Goal: Find specific page/section: Find specific page/section

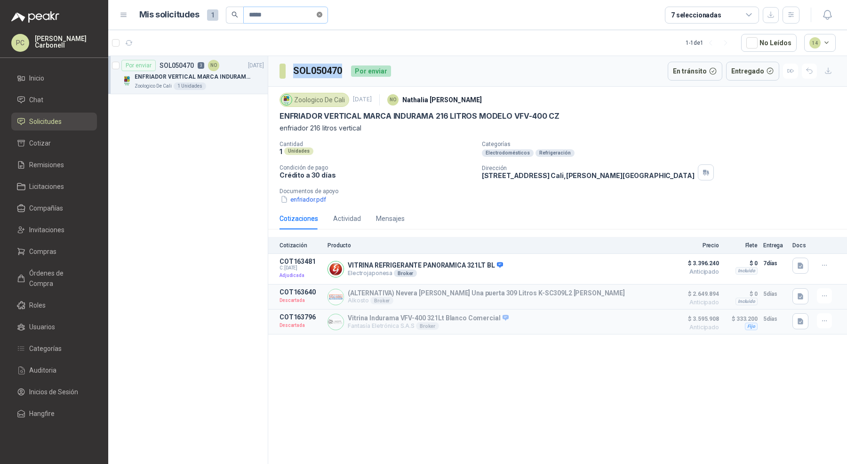
click at [321, 15] on icon "close-circle" at bounding box center [320, 15] width 6 height 6
click at [796, 16] on button "button" at bounding box center [791, 15] width 17 height 17
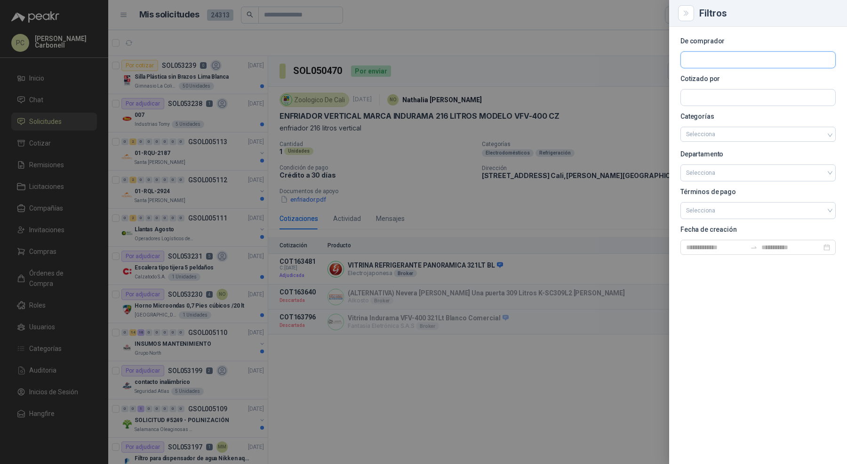
click at [767, 65] on input "text" at bounding box center [758, 60] width 154 height 16
type input "***"
click at [752, 83] on div "[GEOGRAPHIC_DATA] NIT : 890303004" at bounding box center [758, 82] width 139 height 10
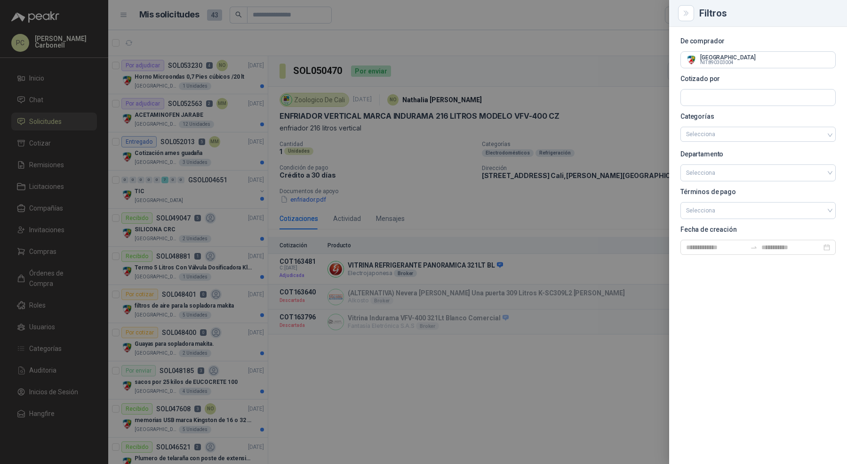
click at [246, 99] on div at bounding box center [423, 232] width 847 height 464
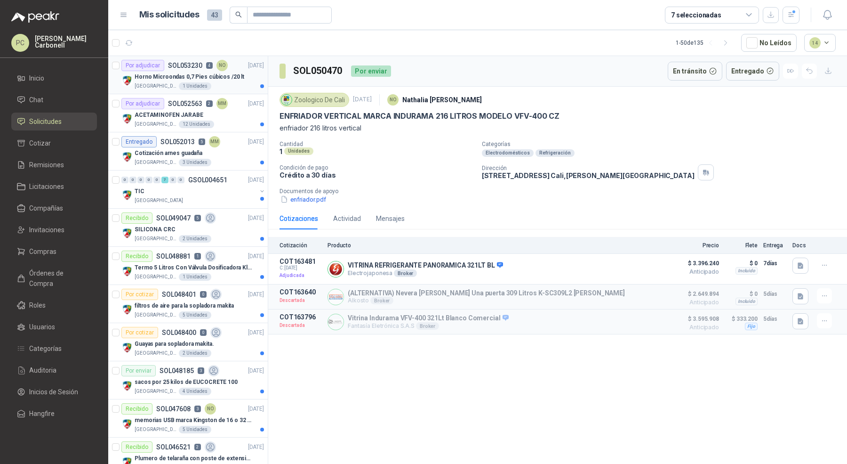
click at [226, 72] on p "Horno Microondas 0,7 Pies cúbicos /20 lt" at bounding box center [190, 76] width 110 height 9
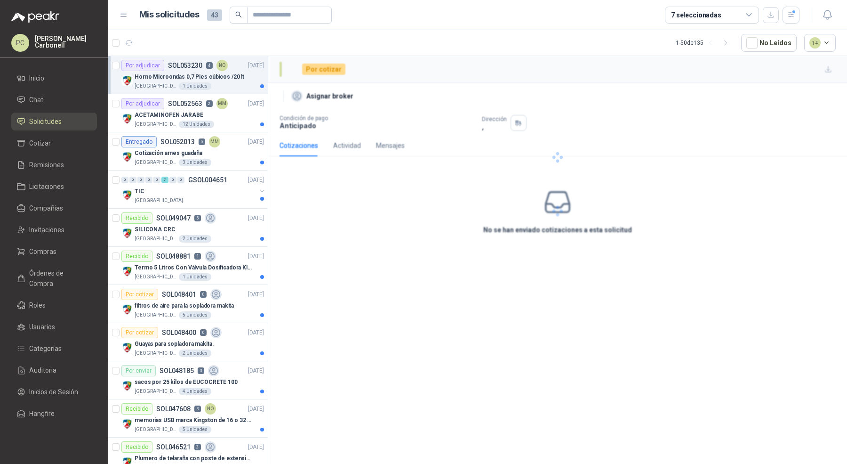
click at [228, 77] on p "Horno Microondas 0,7 Pies cúbicos /20 lt" at bounding box center [190, 76] width 110 height 9
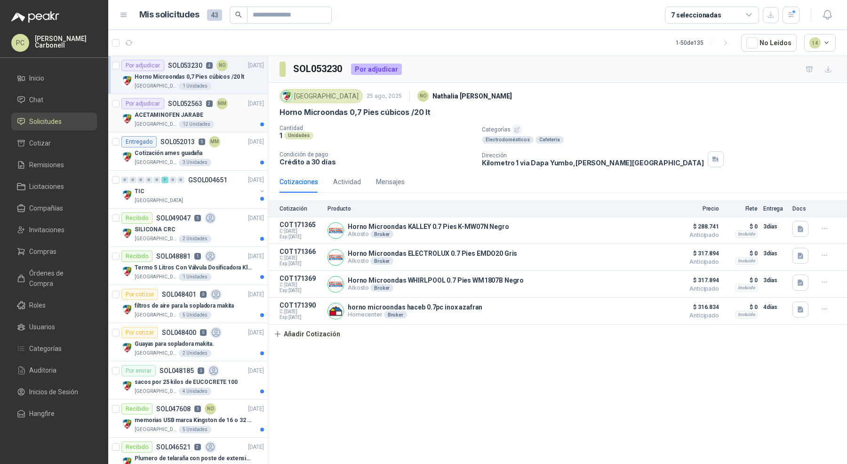
click at [239, 119] on div "ACETAMINOFEN JARABE" at bounding box center [199, 114] width 129 height 11
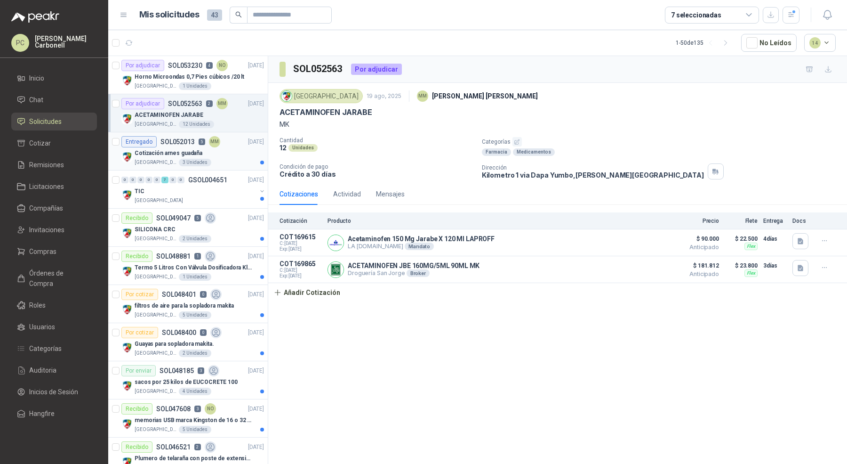
click at [238, 160] on div "[GEOGRAPHIC_DATA]" at bounding box center [199, 163] width 129 height 8
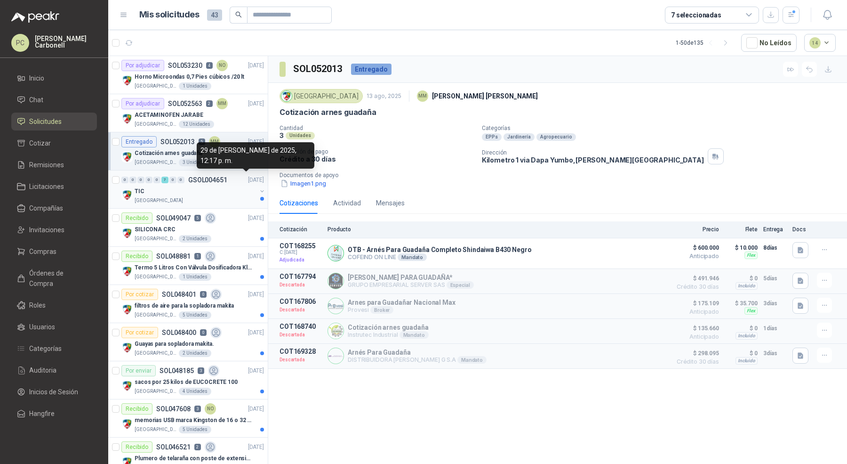
click at [248, 179] on p "[DATE]" at bounding box center [256, 180] width 16 height 9
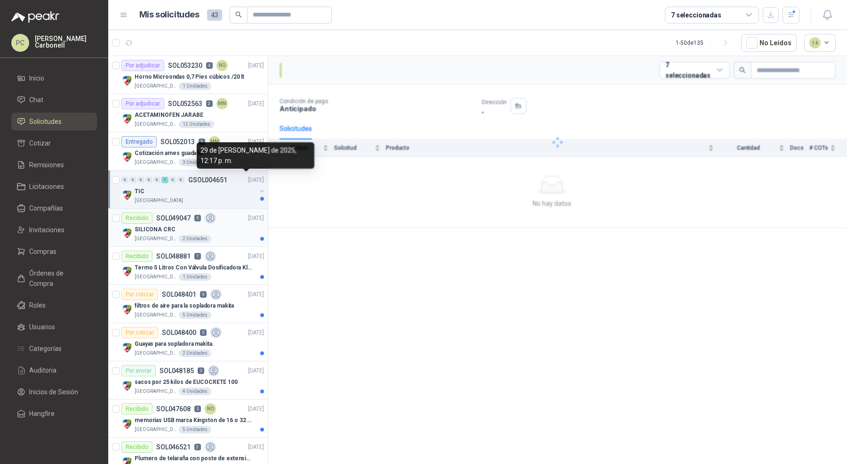
click at [227, 229] on div "SILICONA CRC" at bounding box center [199, 229] width 129 height 11
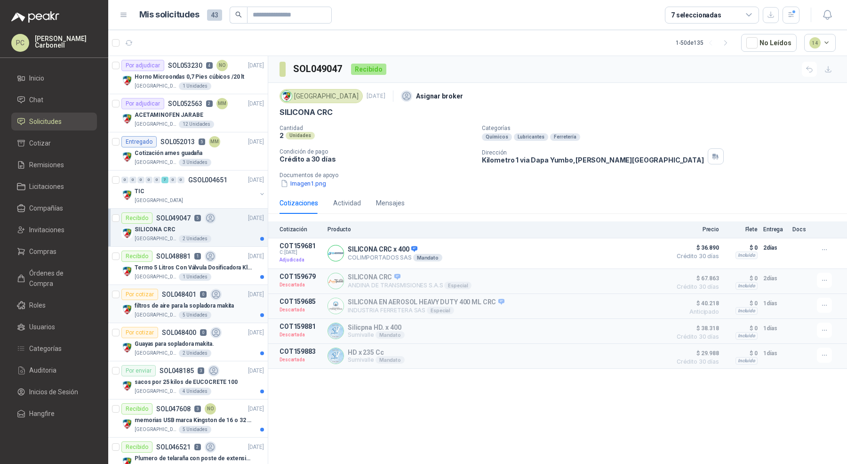
click at [222, 304] on p "filtros de aire para la sopladora makita" at bounding box center [184, 305] width 99 height 9
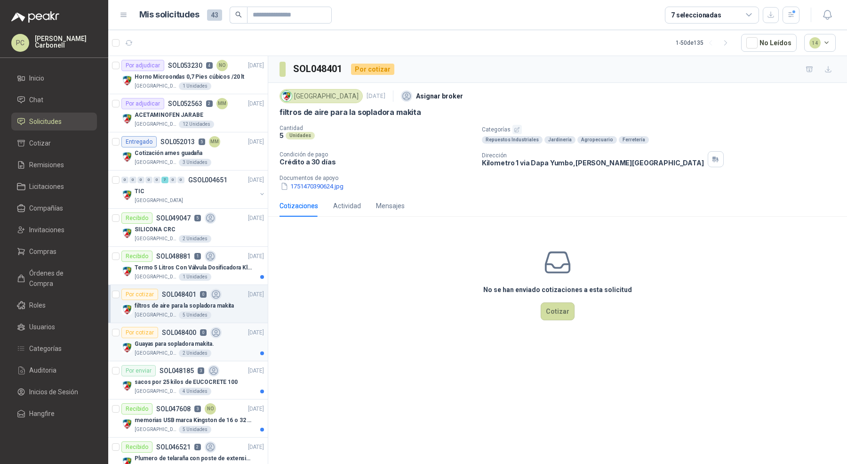
click at [225, 339] on div "Guayas para sopladora makita." at bounding box center [199, 343] width 129 height 11
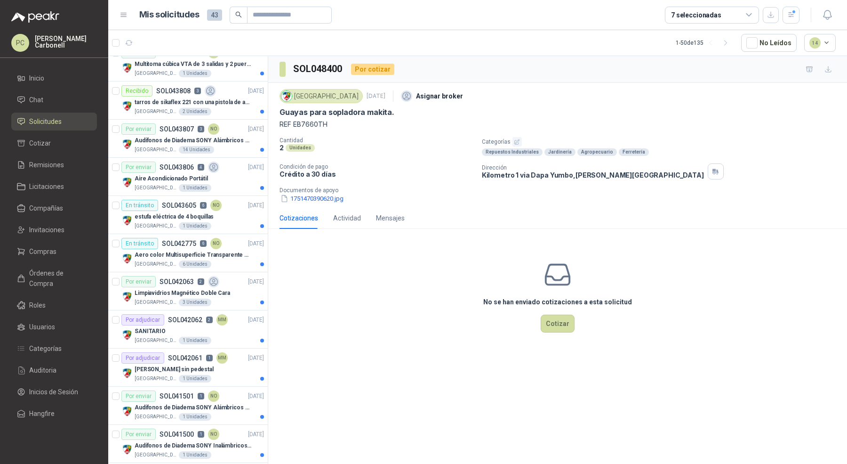
scroll to position [890, 0]
click at [223, 325] on div "SANITARIO" at bounding box center [199, 330] width 129 height 11
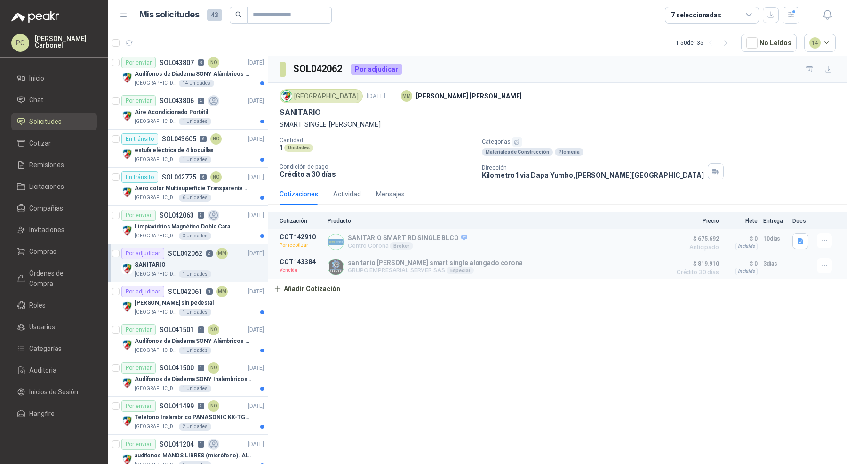
scroll to position [956, 0]
click at [347, 191] on div "Actividad" at bounding box center [347, 194] width 28 height 10
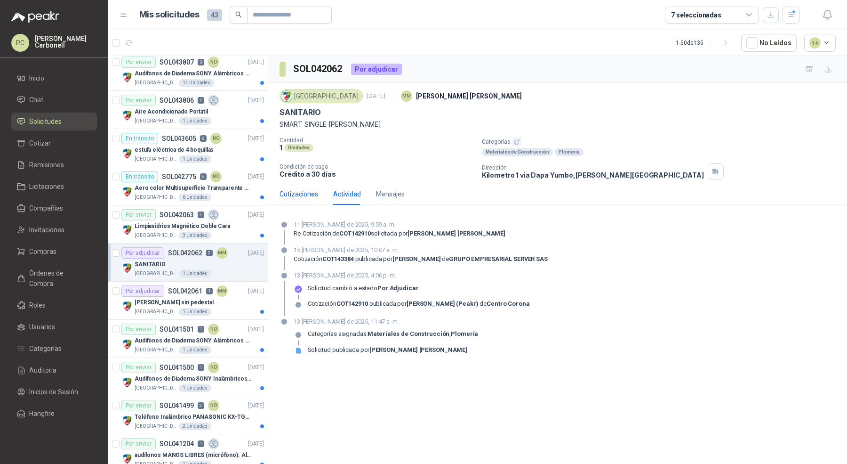
click at [299, 194] on div "Cotizaciones" at bounding box center [299, 194] width 39 height 10
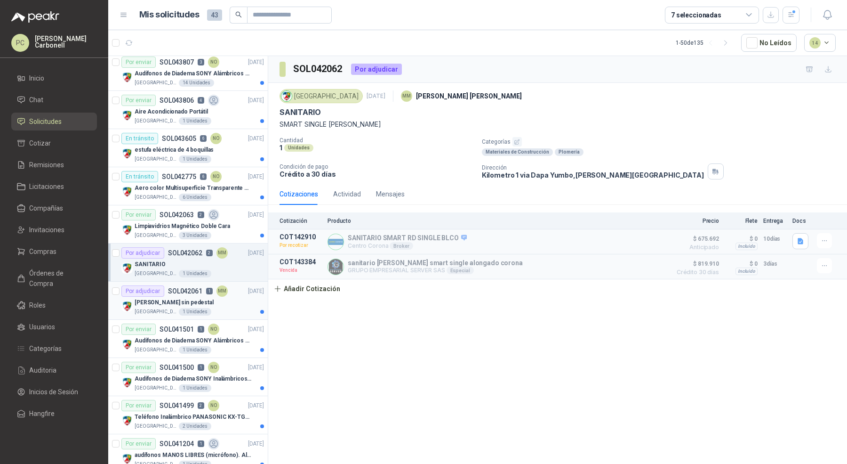
click at [235, 297] on div "[PERSON_NAME] sin pedestal" at bounding box center [199, 302] width 129 height 11
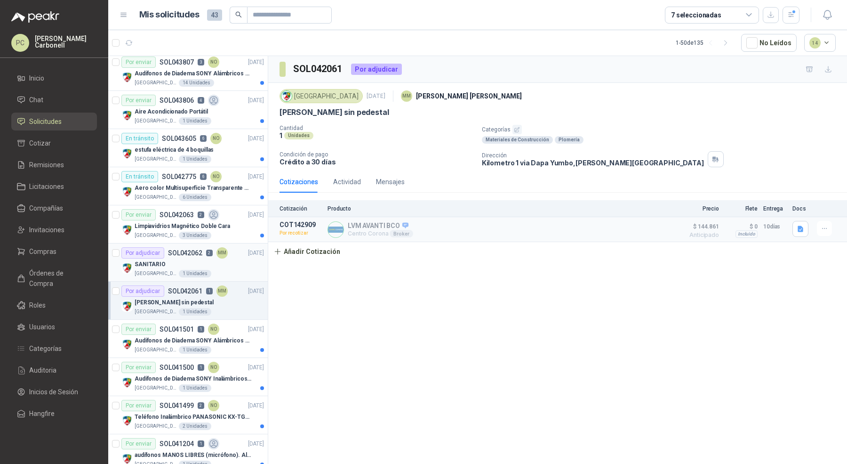
click at [189, 249] on p "SOL042062" at bounding box center [185, 252] width 34 height 7
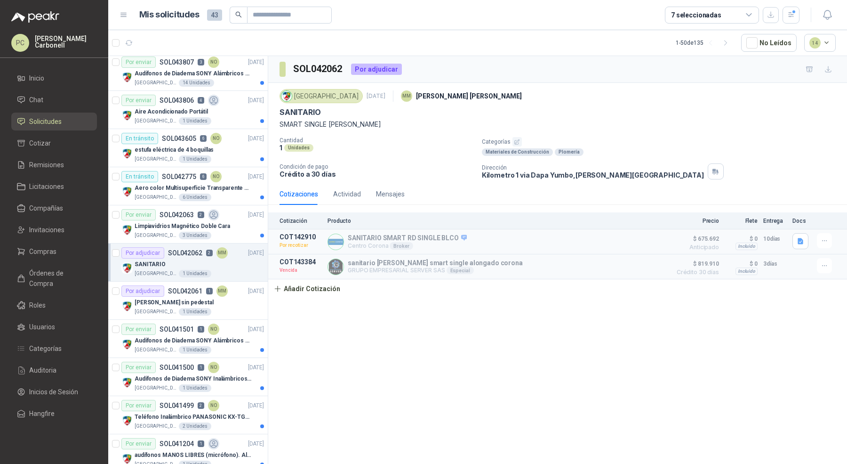
click at [325, 67] on h3 "SOL042062" at bounding box center [318, 69] width 50 height 15
copy h3 "SOL042062"
click at [184, 308] on div "1 Unidades" at bounding box center [195, 312] width 32 height 8
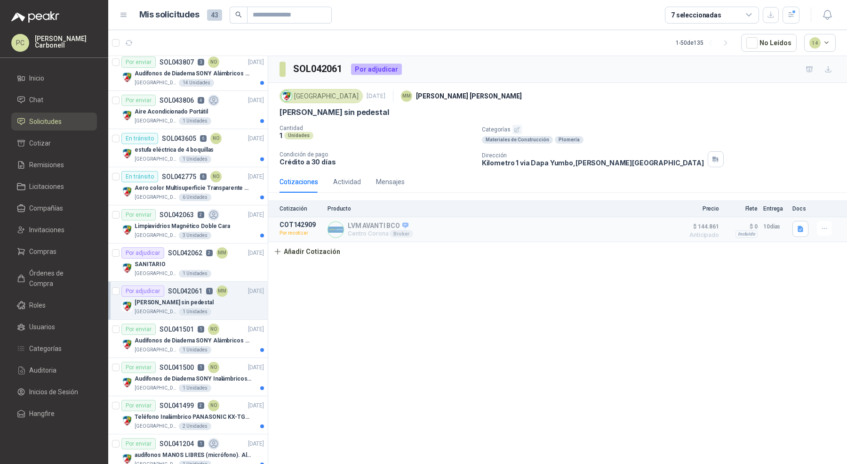
click at [187, 288] on p "SOL042061" at bounding box center [185, 291] width 34 height 7
click at [321, 52] on article "1 - 50 de 135 No Leídos 14" at bounding box center [477, 42] width 739 height 25
click at [316, 67] on h3 "SOL042061" at bounding box center [318, 69] width 50 height 15
copy h3 "SOL042061"
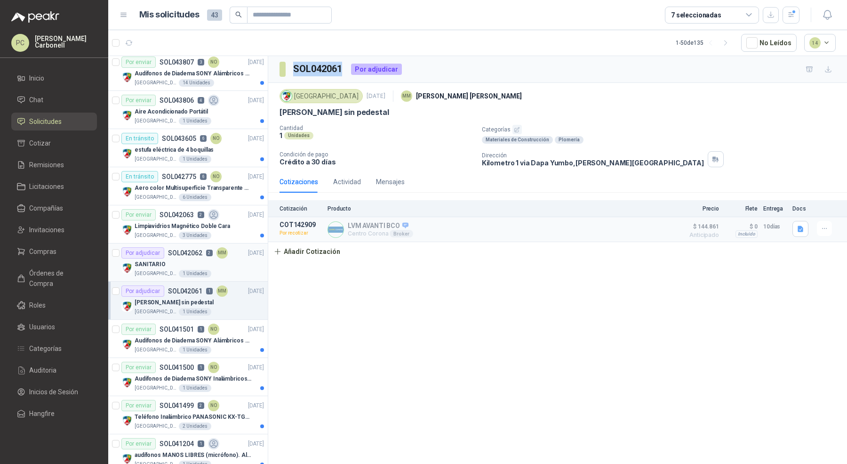
click at [167, 270] on p "[GEOGRAPHIC_DATA]" at bounding box center [156, 274] width 42 height 8
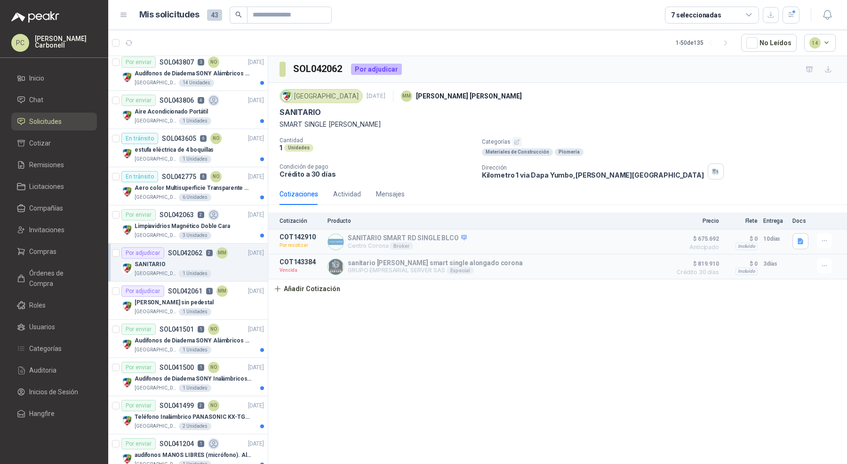
click at [324, 67] on h3 "SOL042062" at bounding box center [318, 69] width 50 height 15
copy h3 "SOL042062"
